Goal: Task Accomplishment & Management: Complete application form

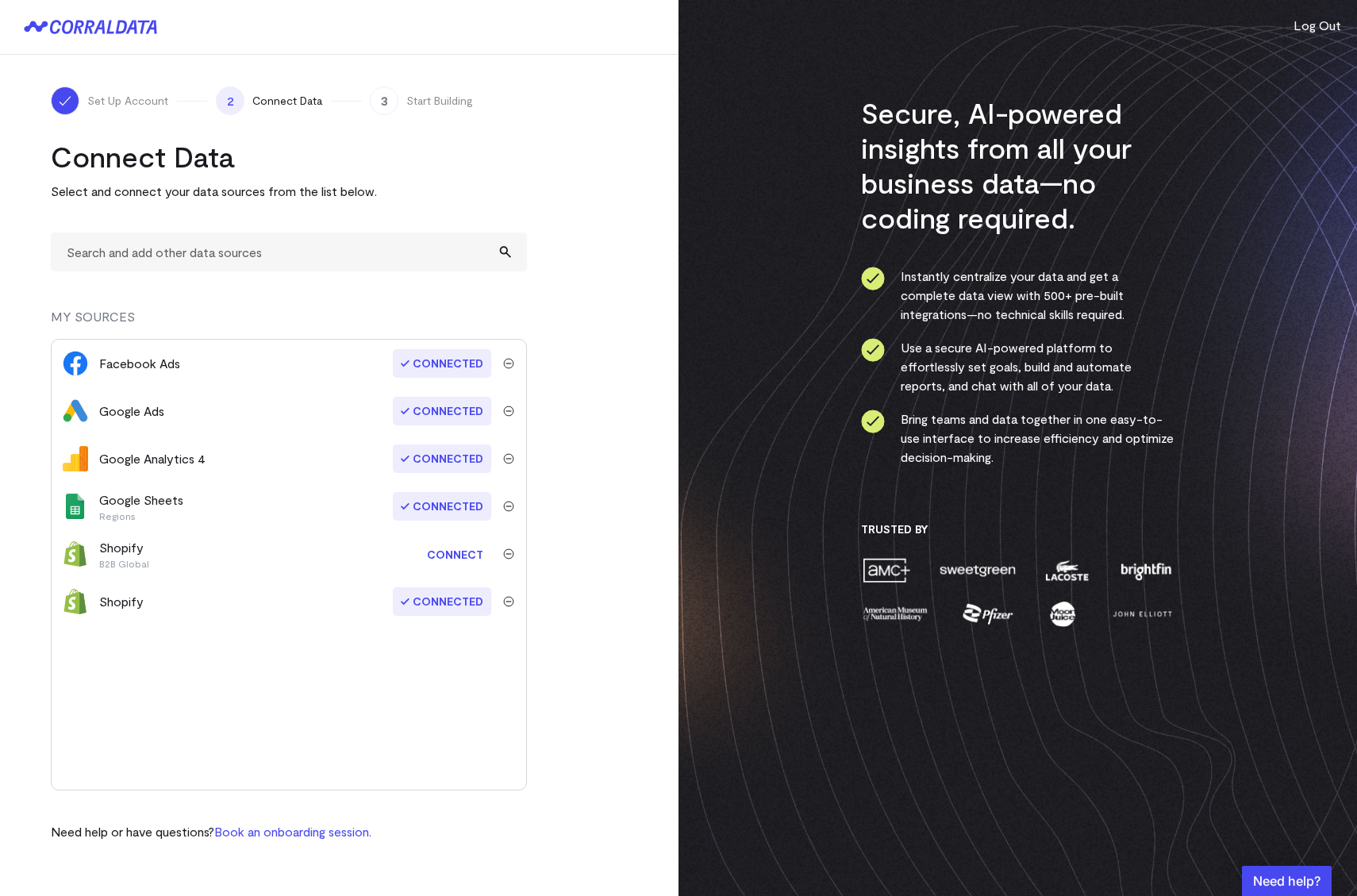
click at [439, 560] on link "Connect" at bounding box center [454, 554] width 72 height 30
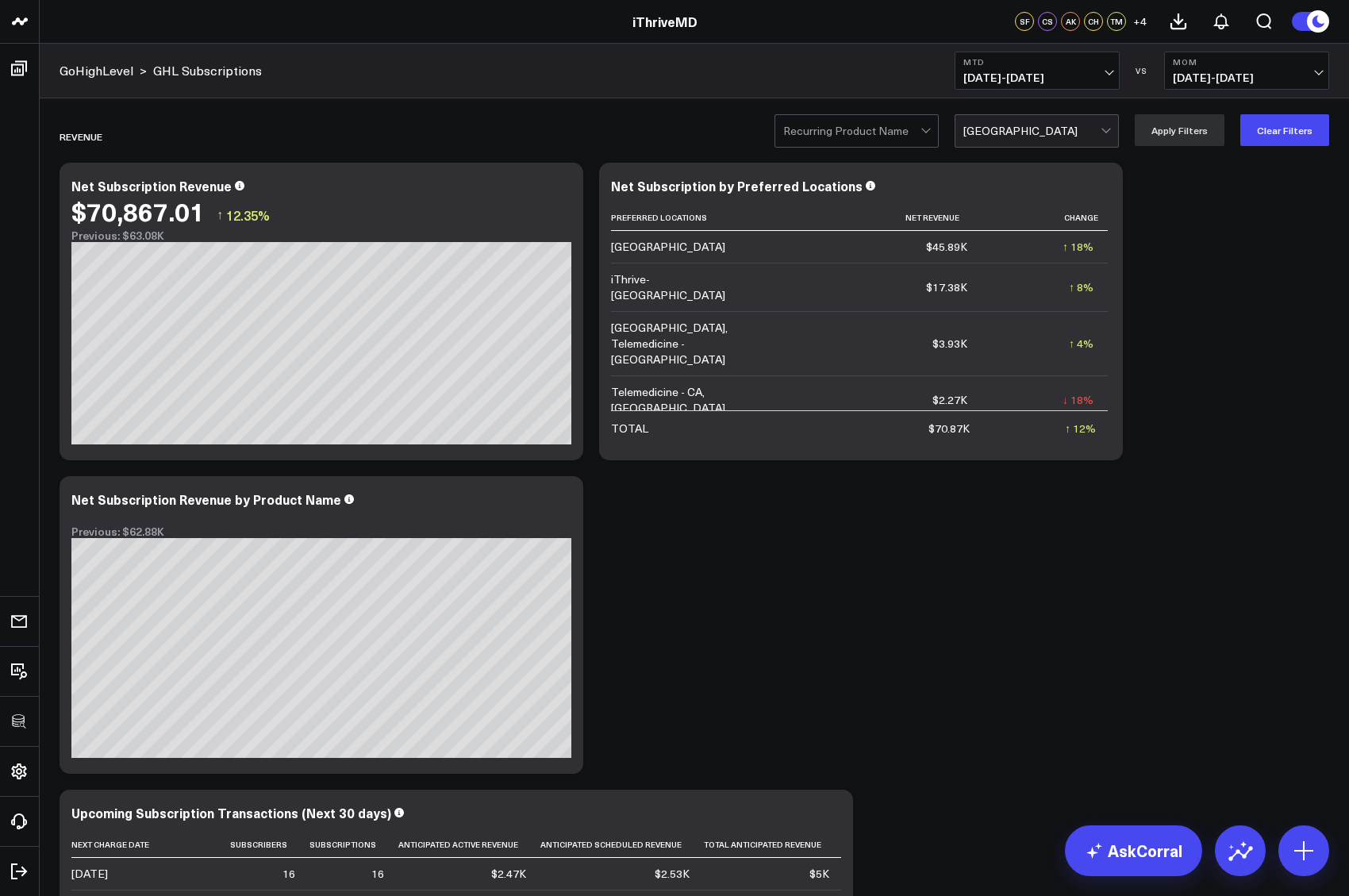
scroll to position [83, 0]
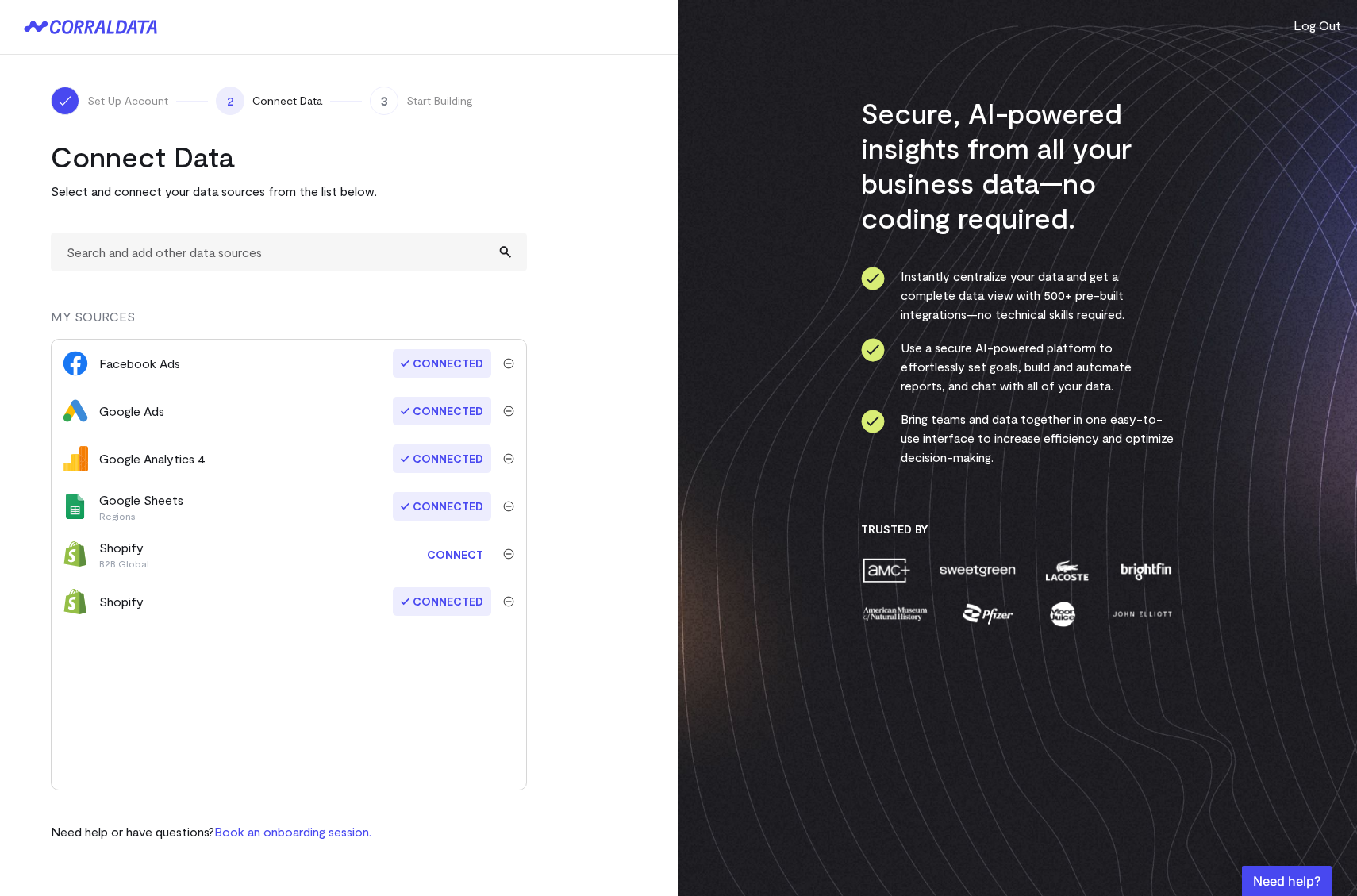
click at [220, 225] on div "Connect Data Select and connect your data sources from the list below. MY SOURC…" at bounding box center [288, 490] width 476 height 702
click at [220, 249] on input "text" at bounding box center [288, 251] width 476 height 39
type input "shopify"
click at [504, 552] on img "submit" at bounding box center [508, 553] width 11 height 11
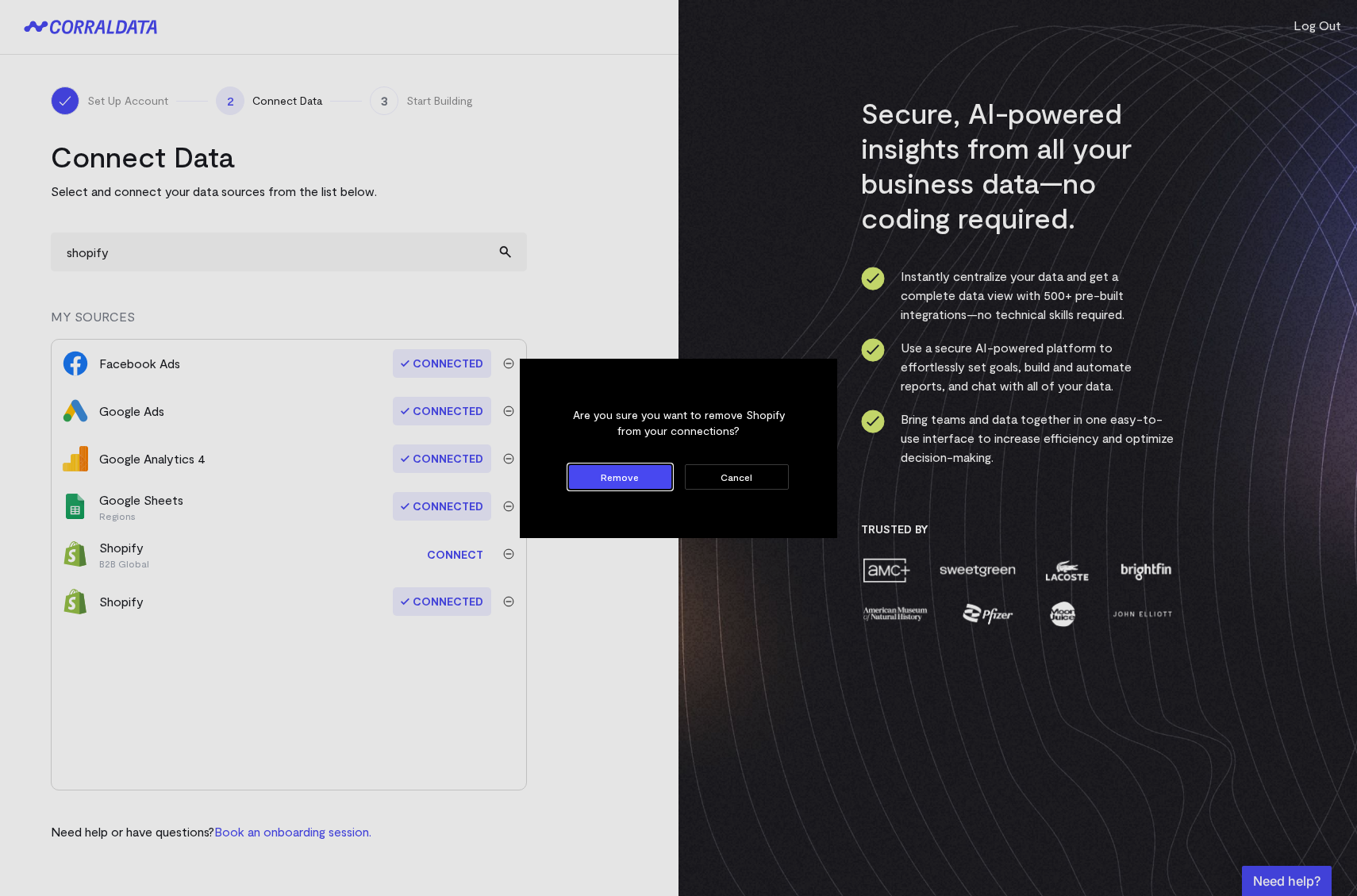
click at [606, 479] on button "Remove" at bounding box center [619, 477] width 104 height 26
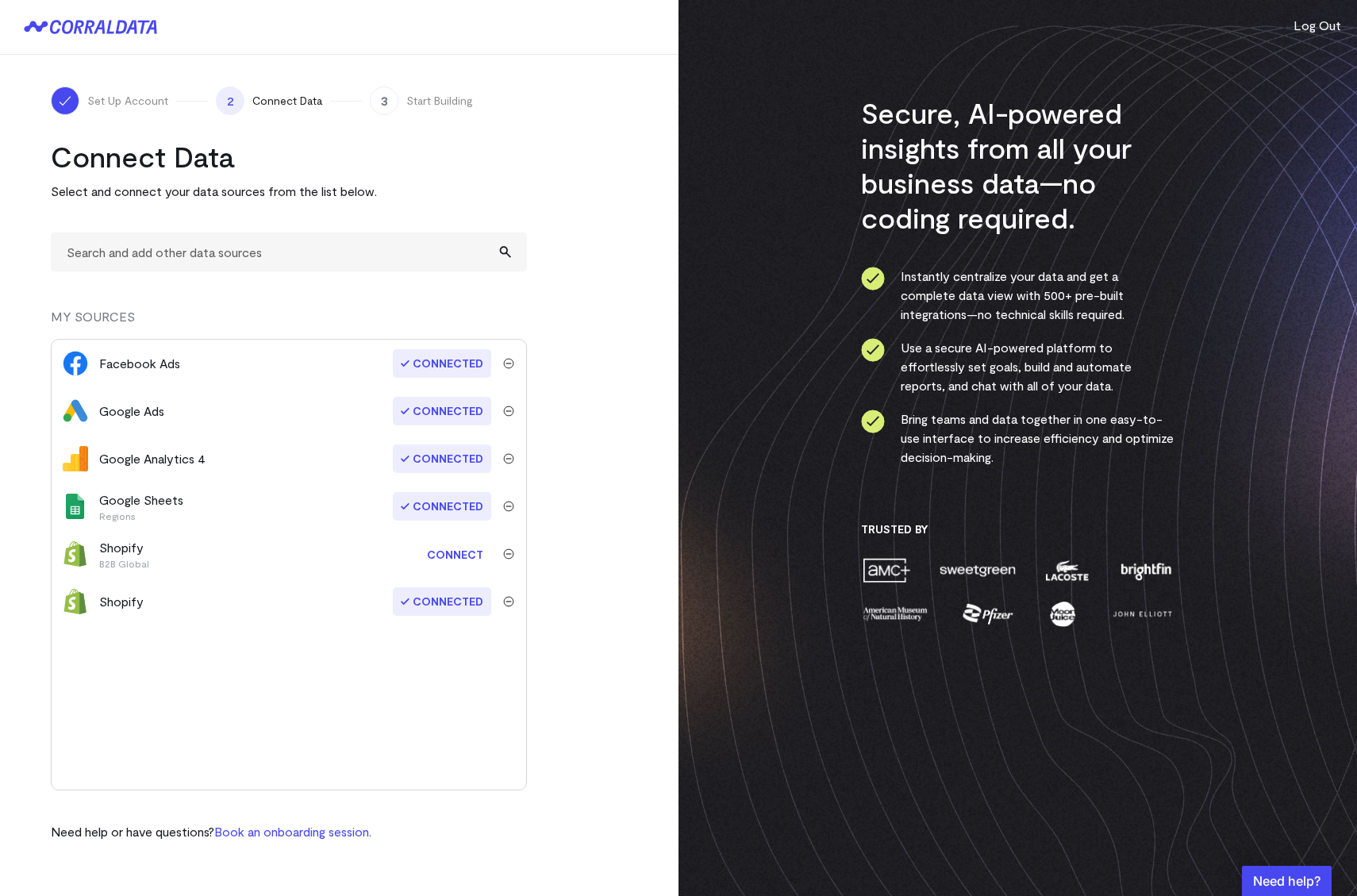
click at [507, 557] on img "submit" at bounding box center [508, 553] width 11 height 11
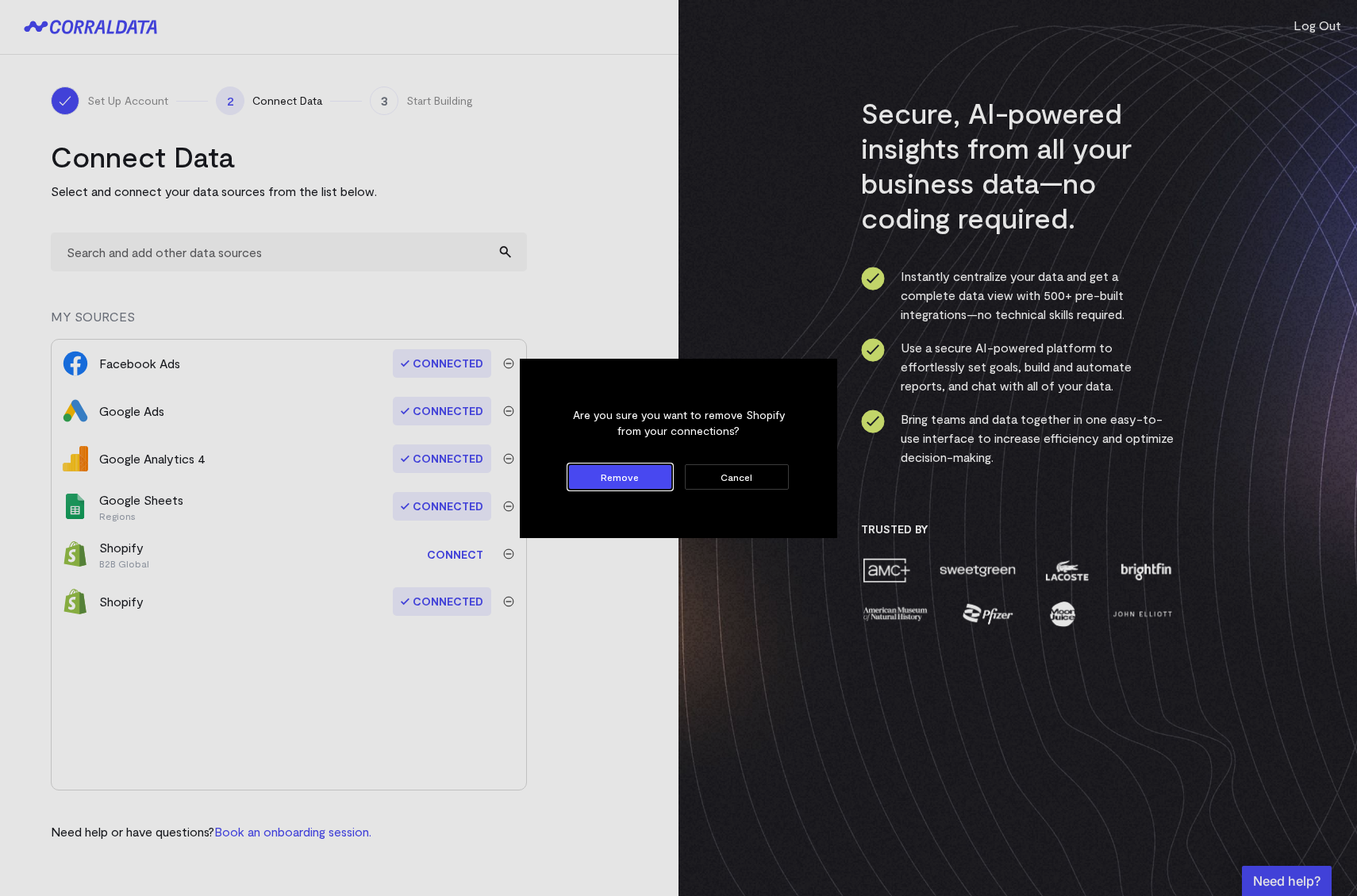
click at [628, 479] on button "Remove" at bounding box center [619, 477] width 104 height 26
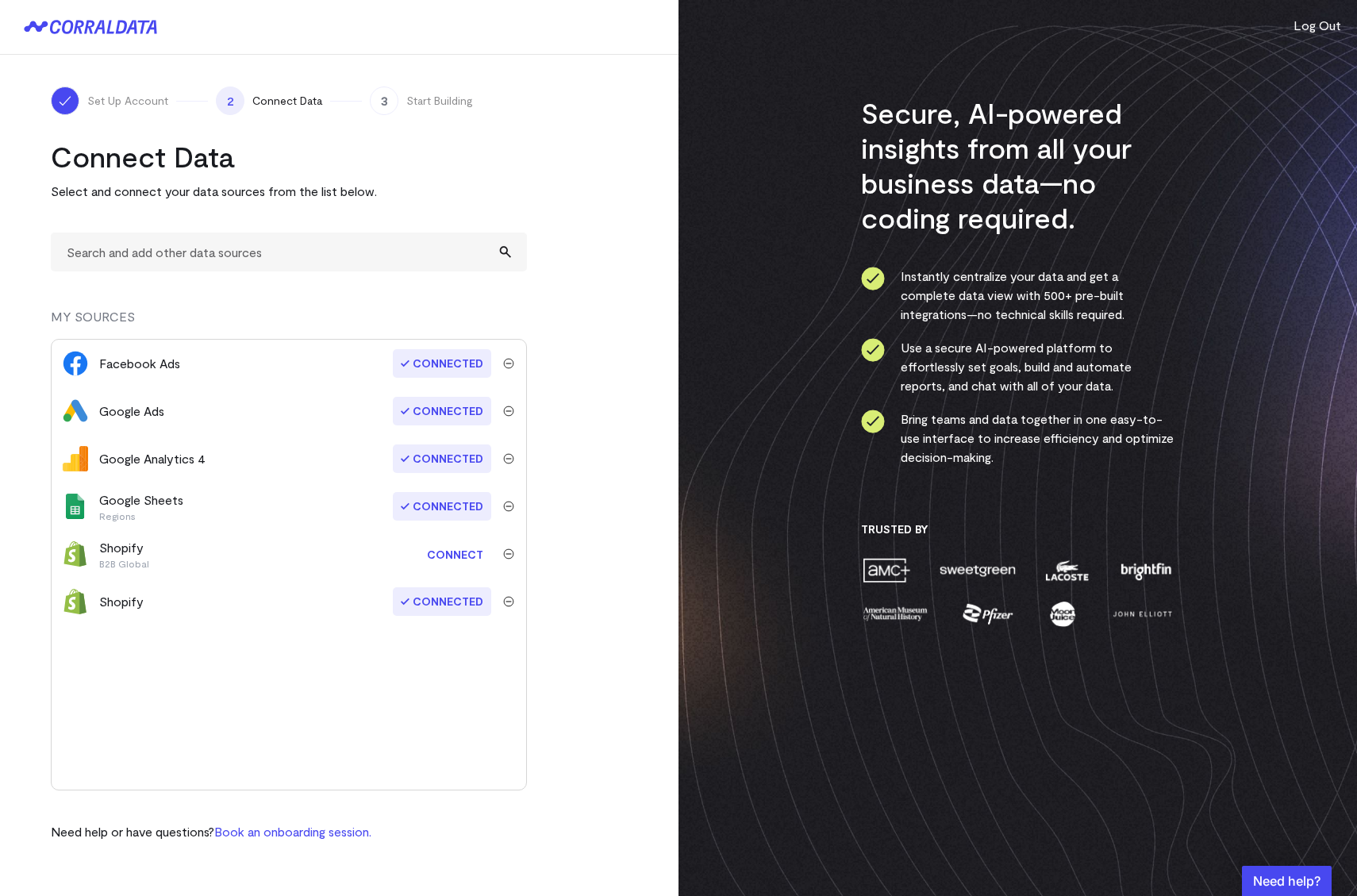
click at [510, 551] on img "submit" at bounding box center [508, 553] width 11 height 11
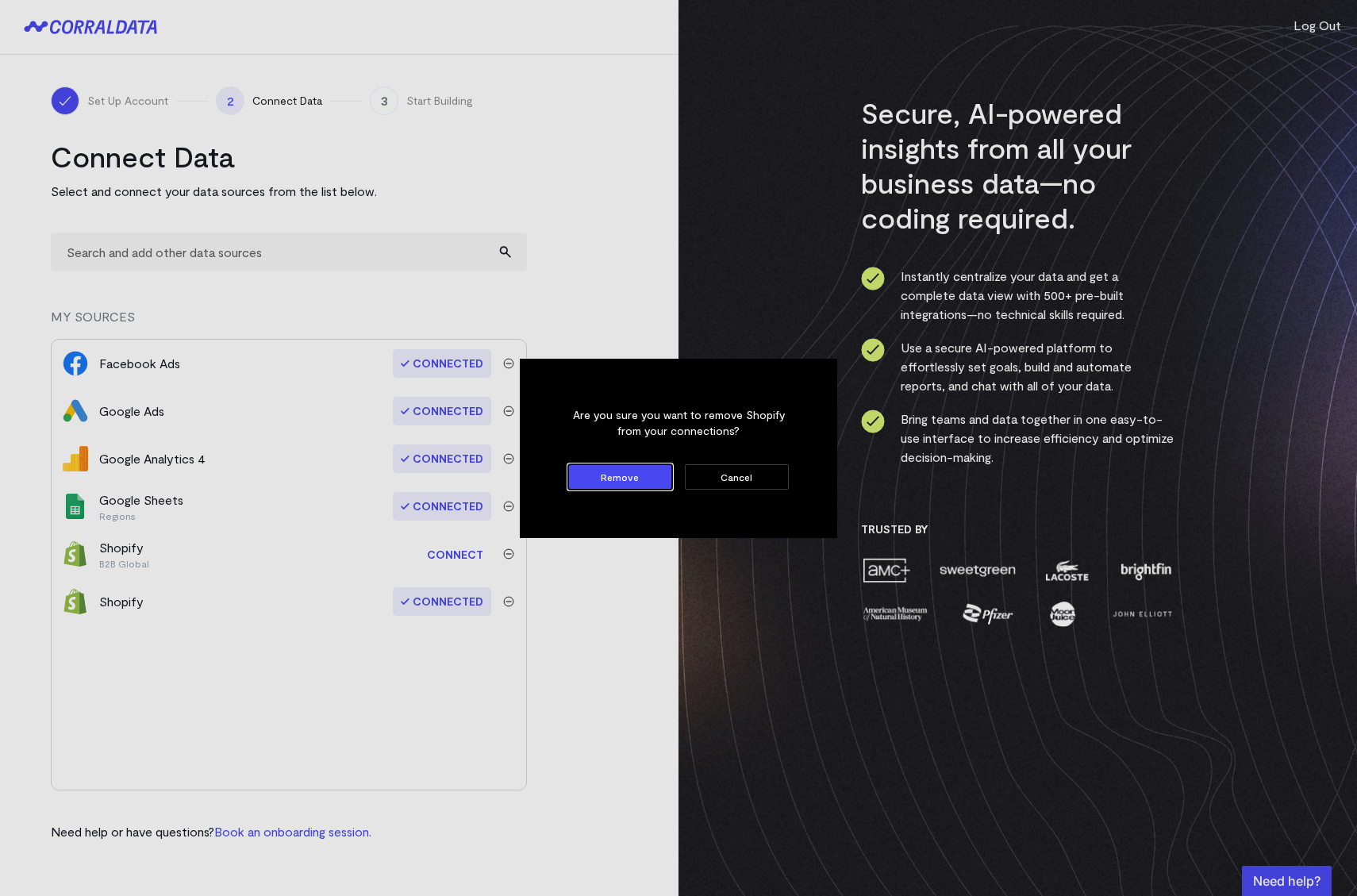
click at [594, 478] on button "Remove" at bounding box center [619, 477] width 104 height 26
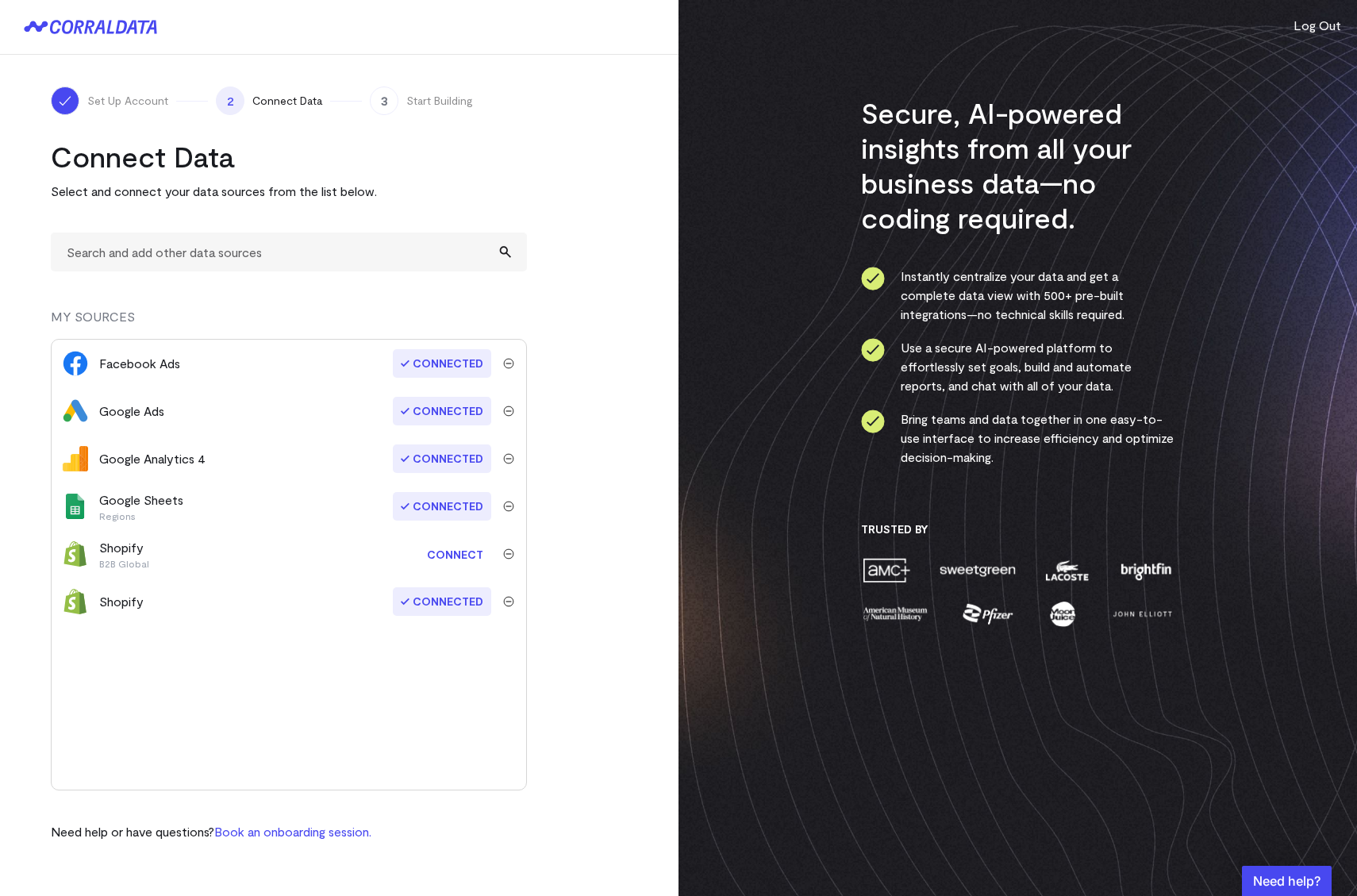
click at [594, 478] on turbo-frame "Connect Data Select and connect your data sources from the list below. MY SOURC…" at bounding box center [338, 490] width 577 height 702
click at [127, 246] on input "text" at bounding box center [288, 251] width 476 height 39
click at [122, 313] on li "Shopify" at bounding box center [289, 295] width 475 height 47
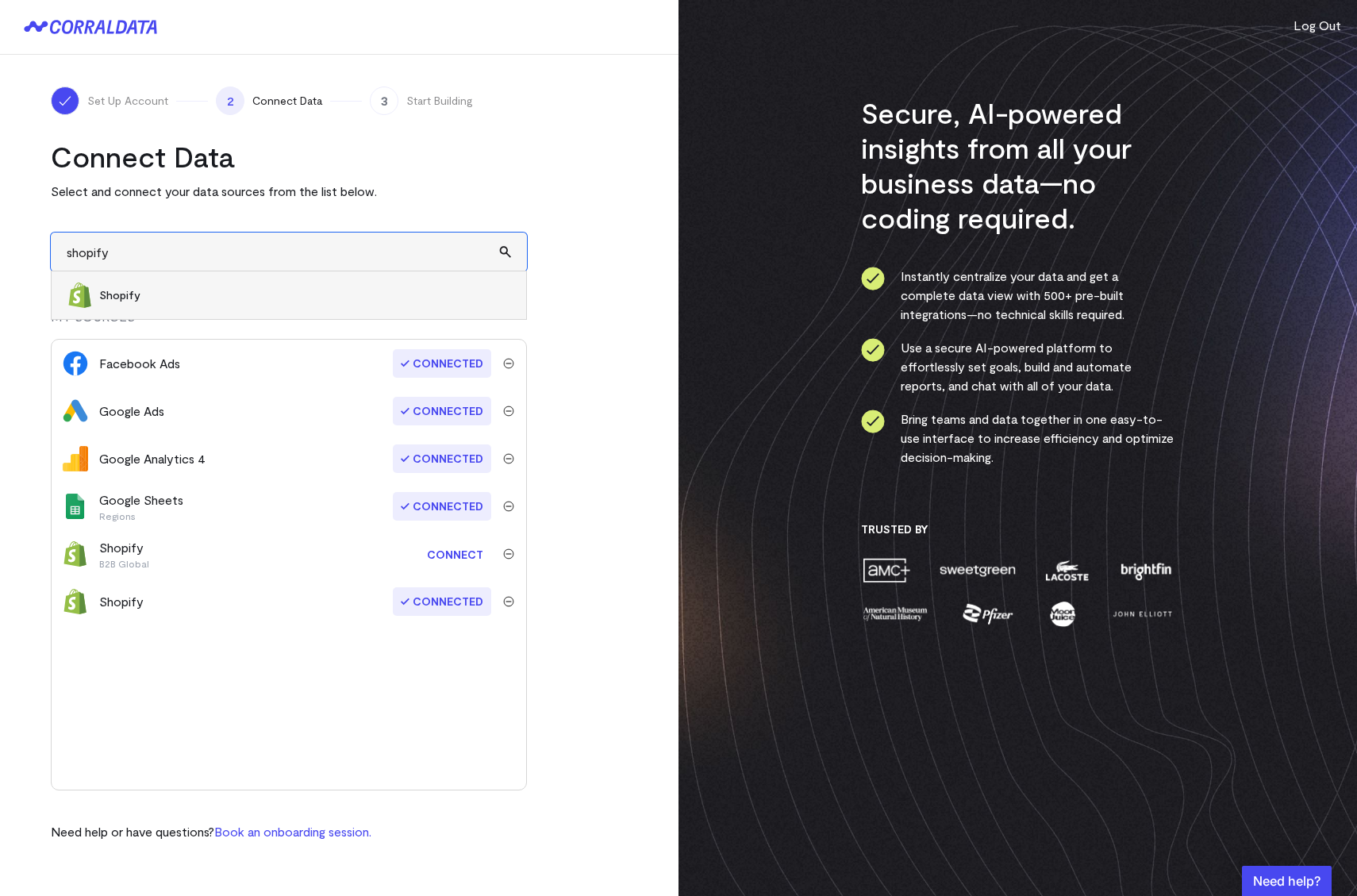
type input "Shopify"
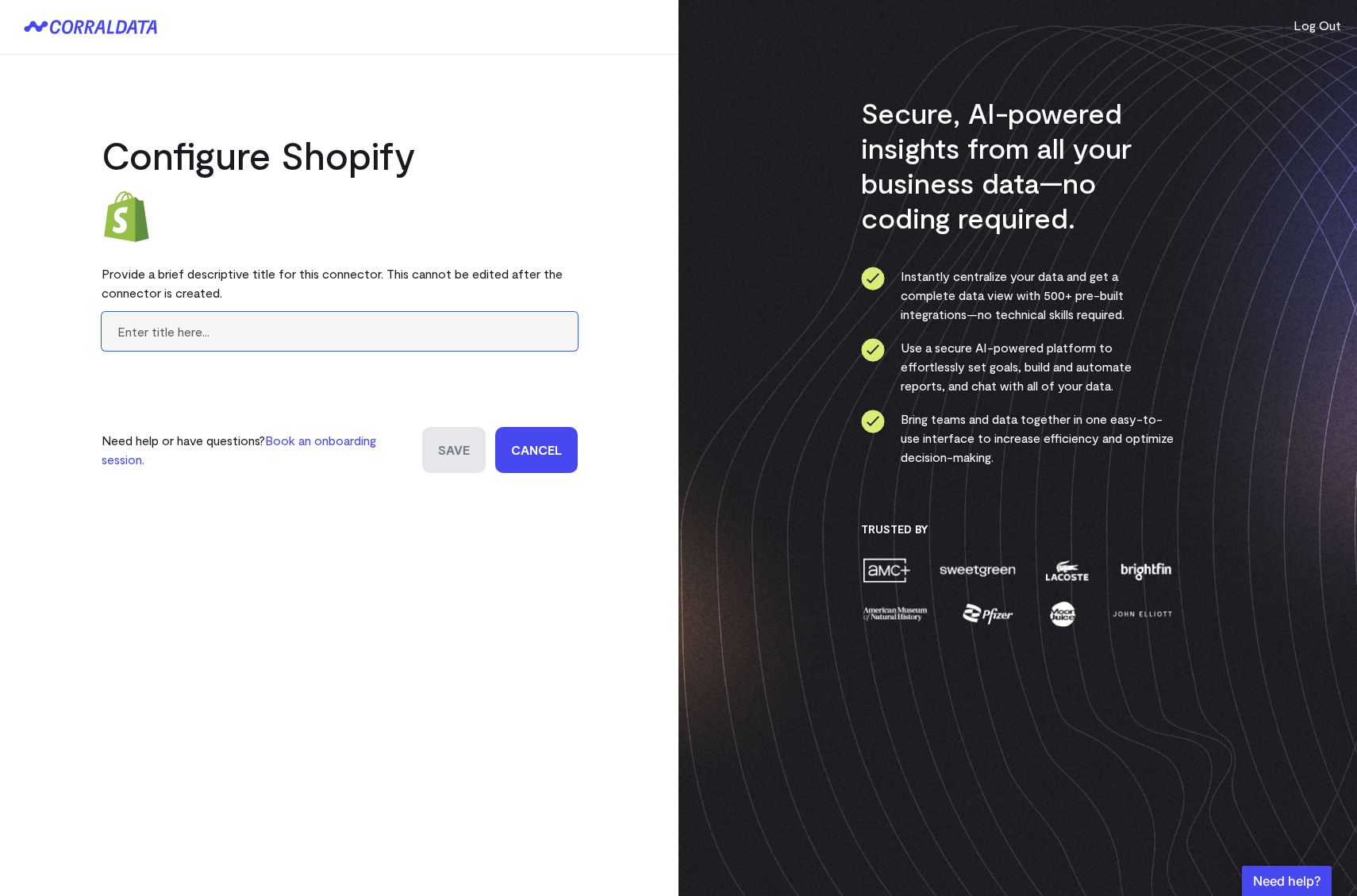
click at [180, 323] on input "text" at bounding box center [339, 330] width 476 height 39
type input "B"
click at [546, 461] on link "Cancel" at bounding box center [535, 450] width 82 height 46
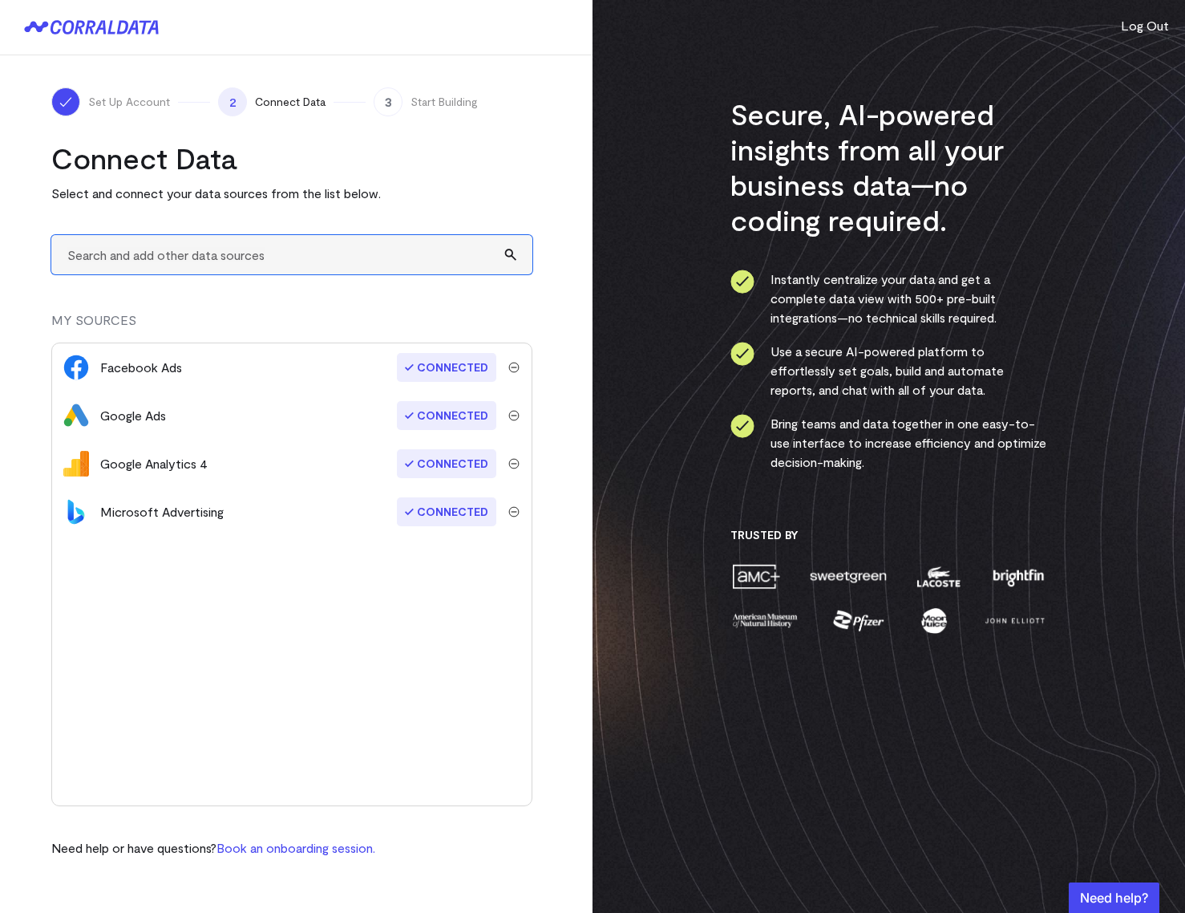
click at [235, 253] on input "text" at bounding box center [291, 254] width 481 height 39
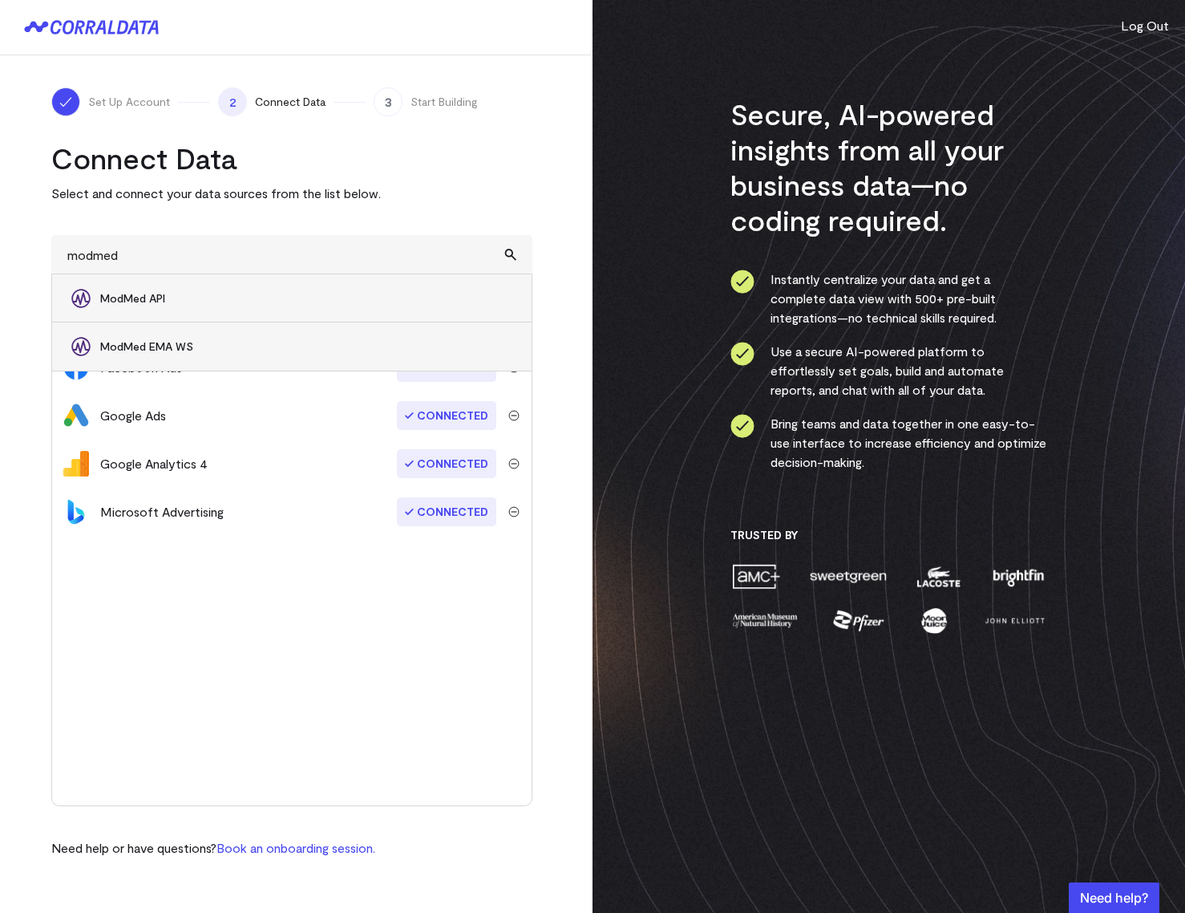
click at [153, 294] on span "ModMed API" at bounding box center [307, 298] width 415 height 16
type input "ModMed API"
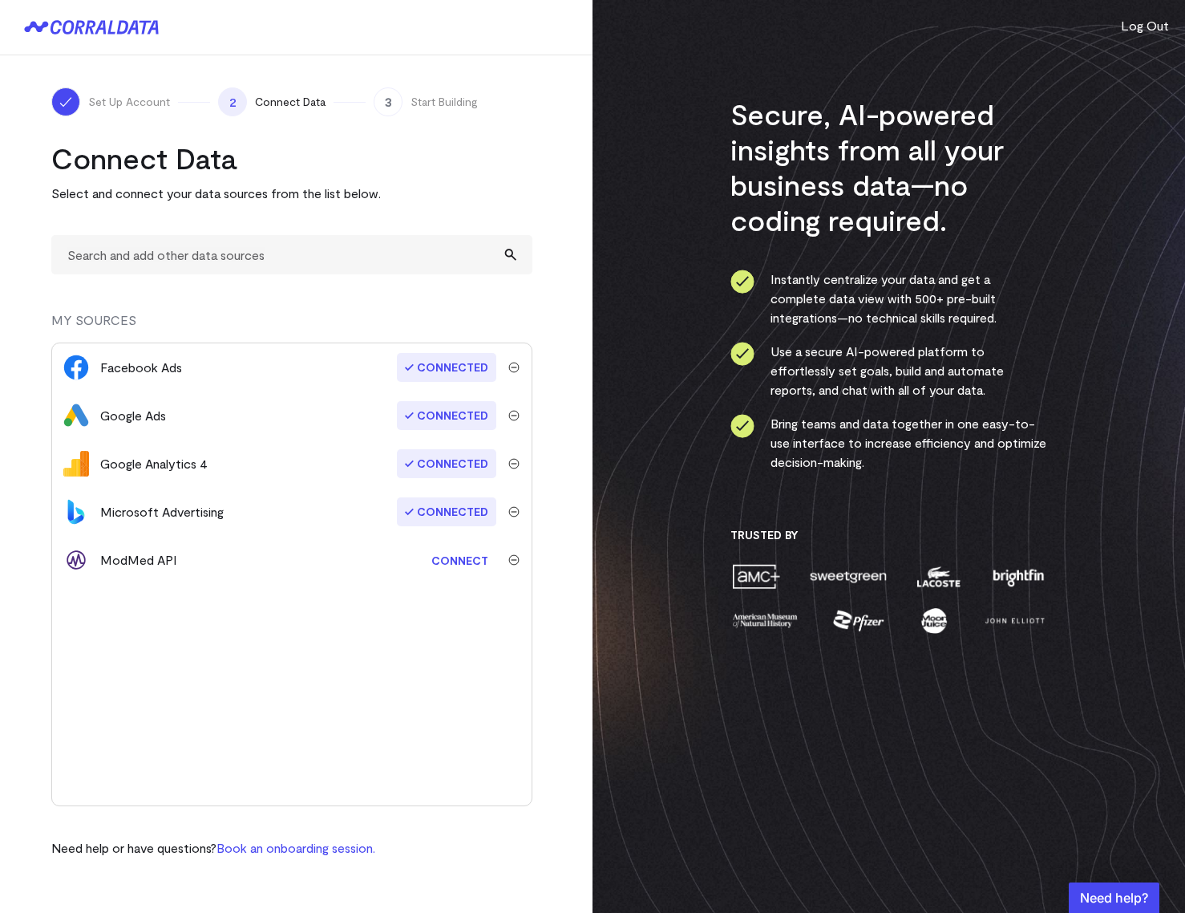
click at [457, 563] on link "Connect" at bounding box center [459, 560] width 73 height 30
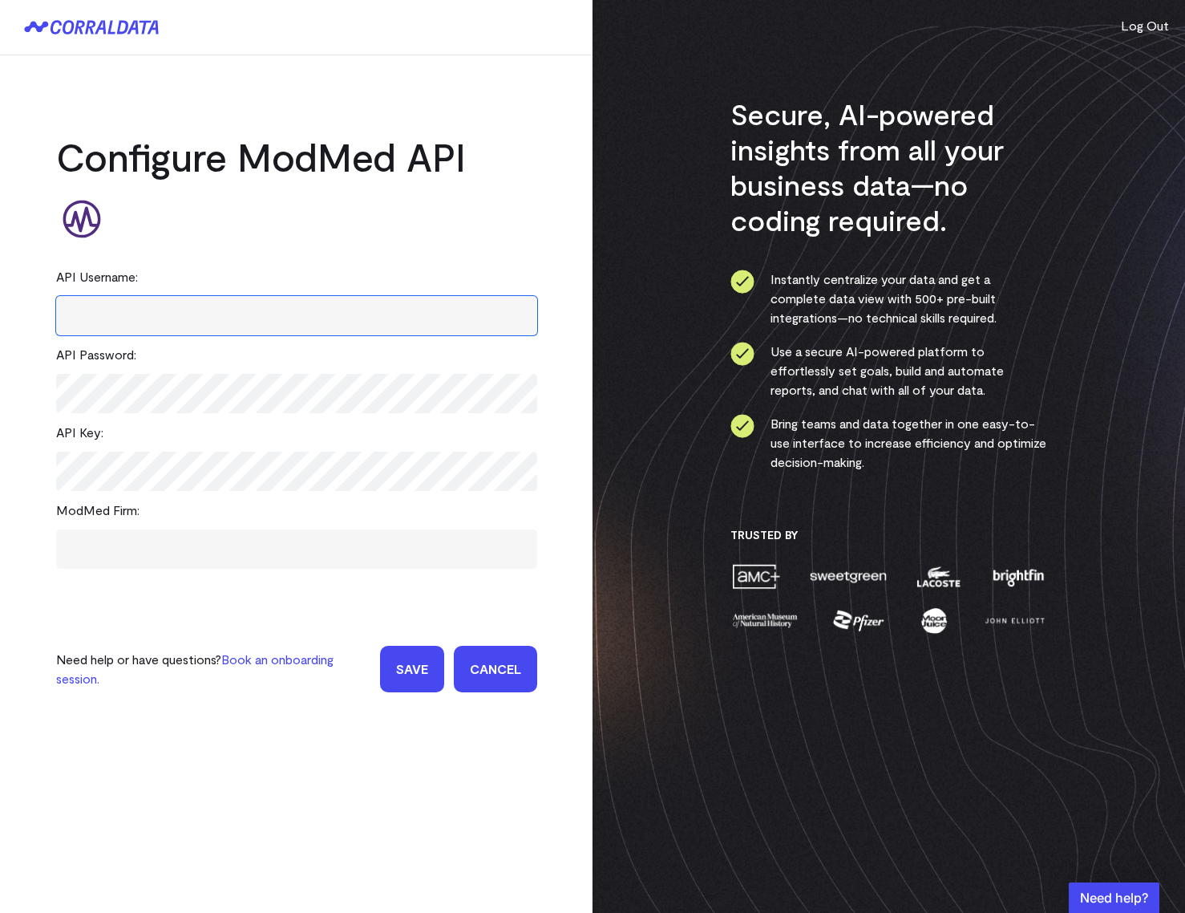
click at [404, 310] on input "text" at bounding box center [296, 315] width 481 height 39
paste input "fhir_BTeuo"
type input "fhir_BTeuo"
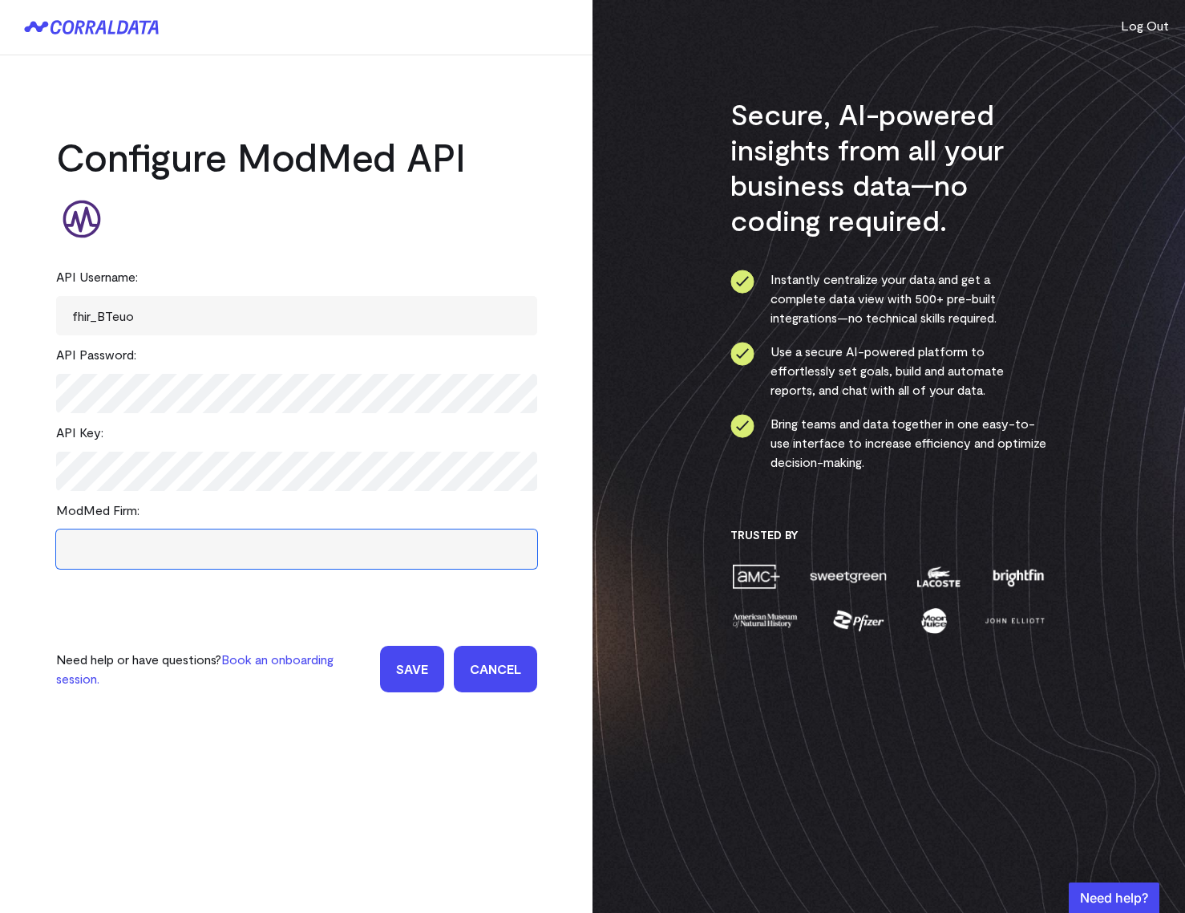
click at [269, 549] on input "text" at bounding box center [296, 548] width 481 height 39
type input "Advent"
click at [419, 667] on input "Save" at bounding box center [412, 669] width 64 height 47
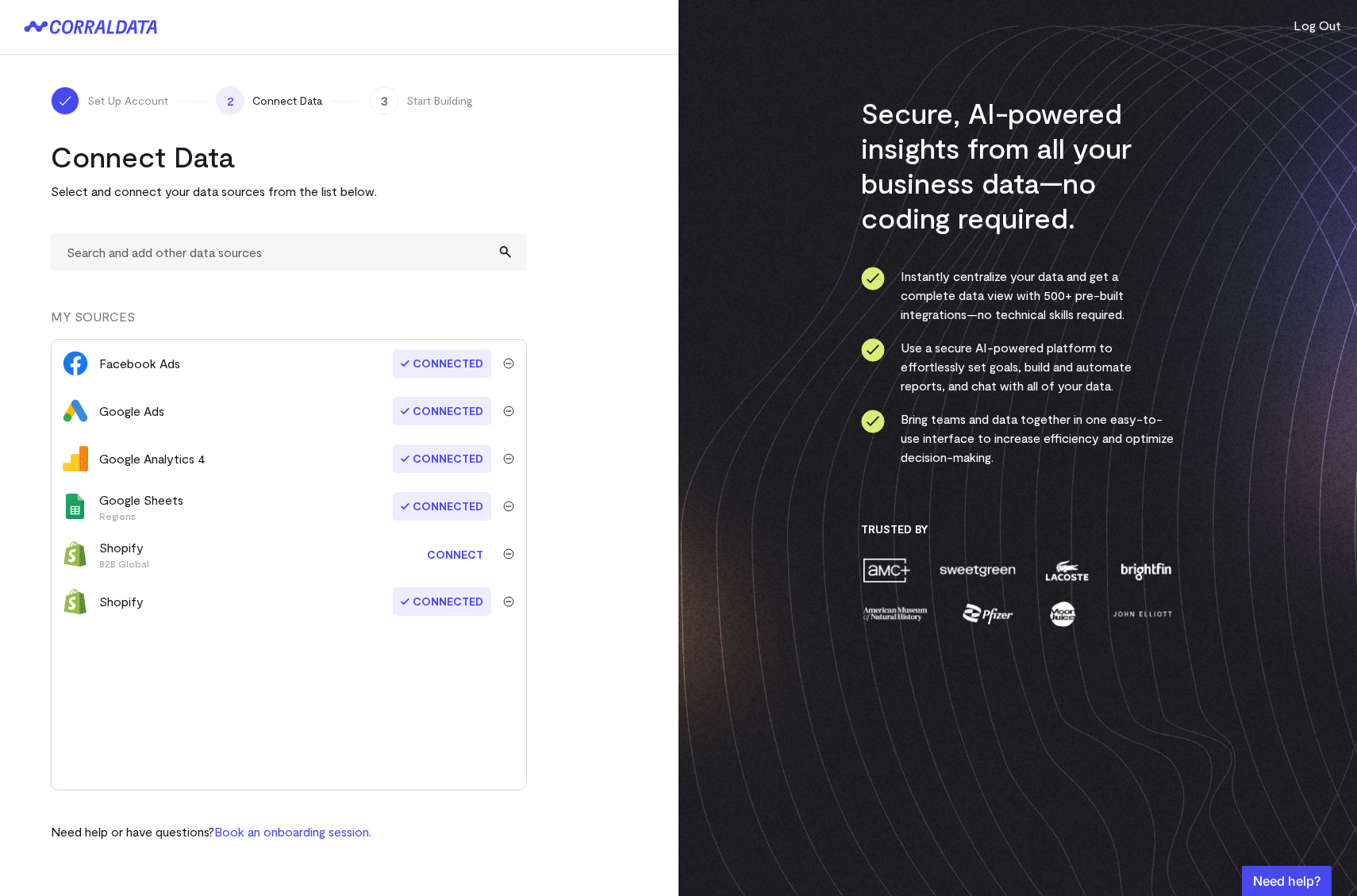
click at [1320, 31] on button "Log Out" at bounding box center [1316, 25] width 47 height 19
